Goal: Transaction & Acquisition: Subscribe to service/newsletter

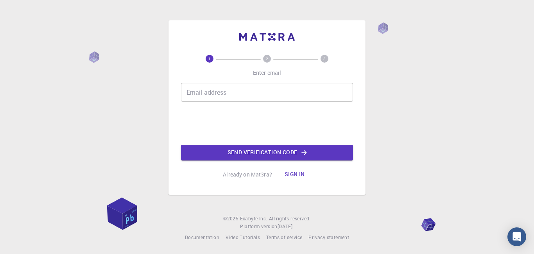
click at [193, 93] on input "Email address" at bounding box center [267, 92] width 172 height 19
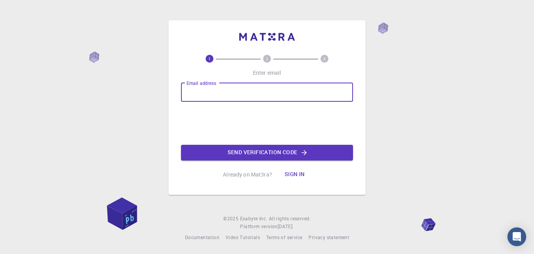
type input "[EMAIL_ADDRESS][DOMAIN_NAME]"
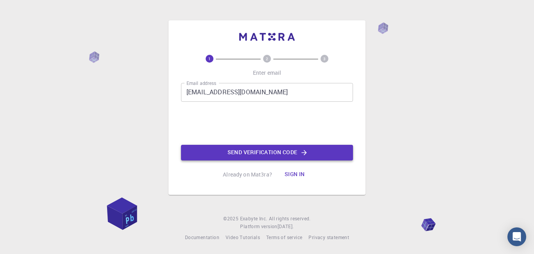
click at [263, 153] on button "Send verification code" at bounding box center [267, 153] width 172 height 16
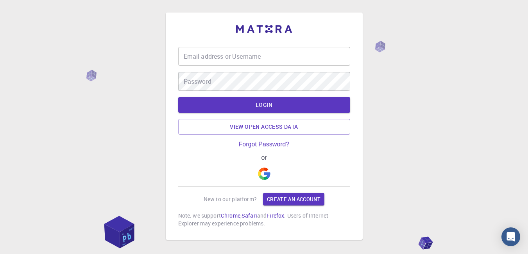
click at [447, 162] on div "Email address or Username Email address or Username Password Password LOGIN Vie…" at bounding box center [264, 145] width 528 height 291
